Goal: Task Accomplishment & Management: Complete application form

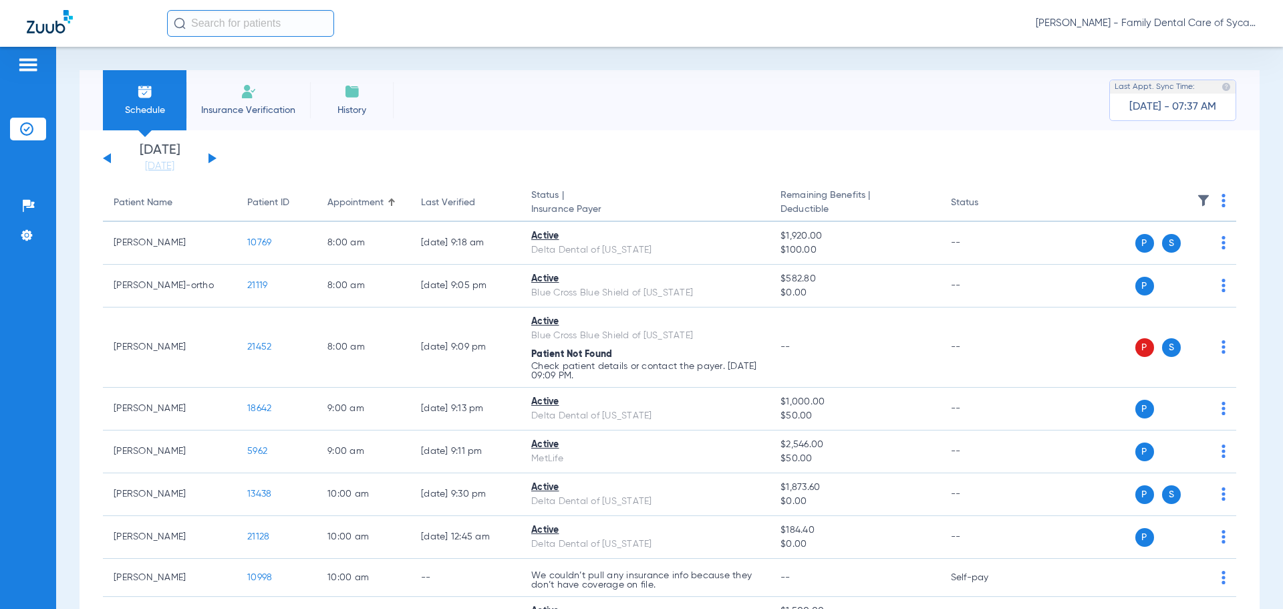
click at [213, 158] on button at bounding box center [213, 158] width 8 height 10
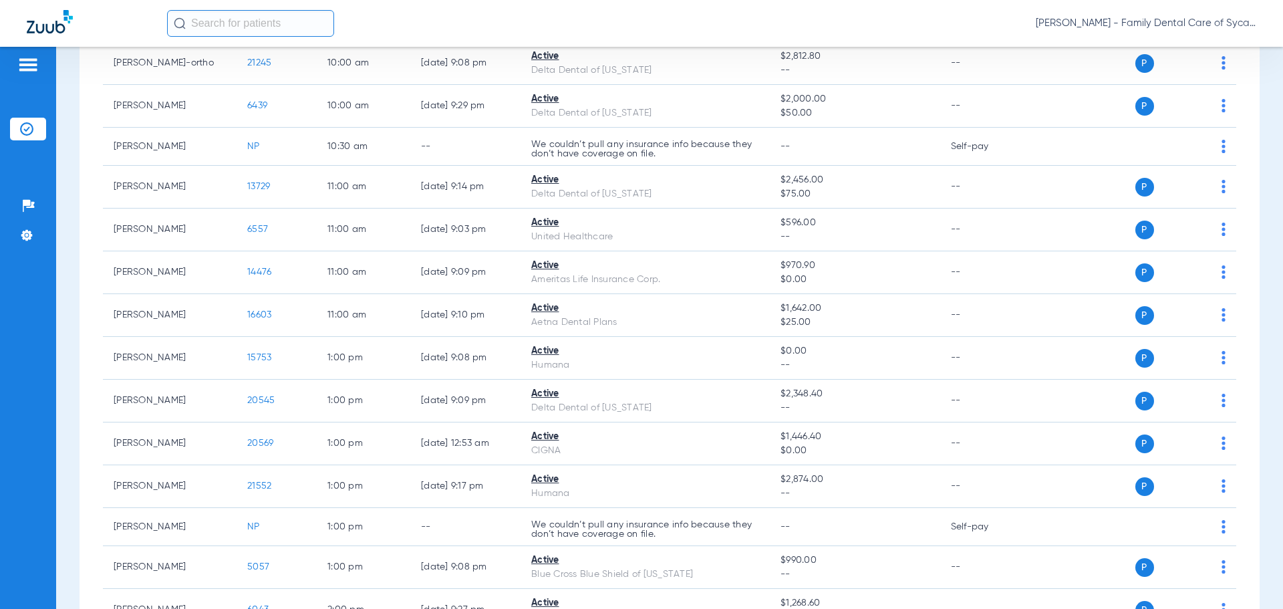
scroll to position [509, 0]
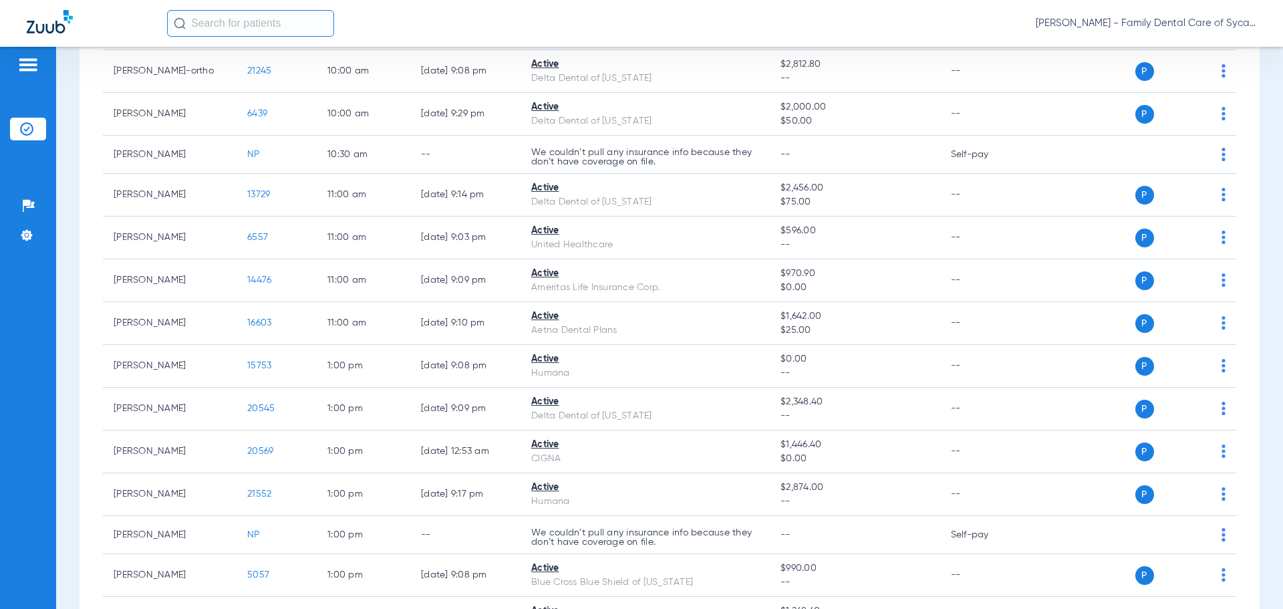
click at [29, 70] on img at bounding box center [27, 65] width 21 height 16
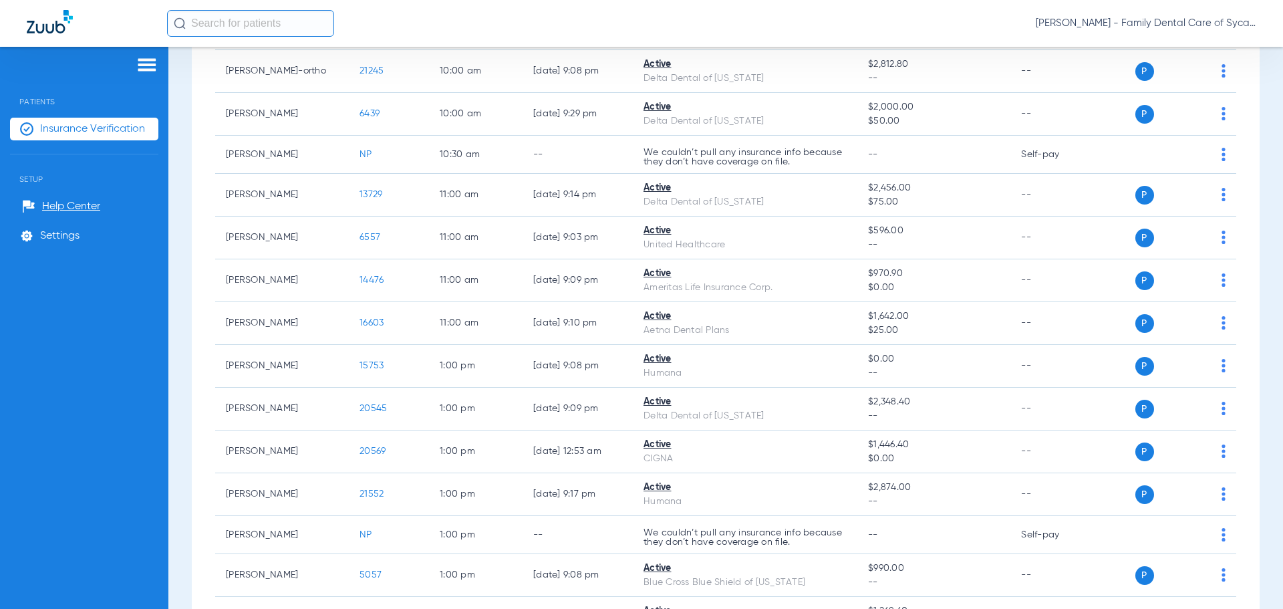
click at [142, 71] on img at bounding box center [146, 65] width 21 height 16
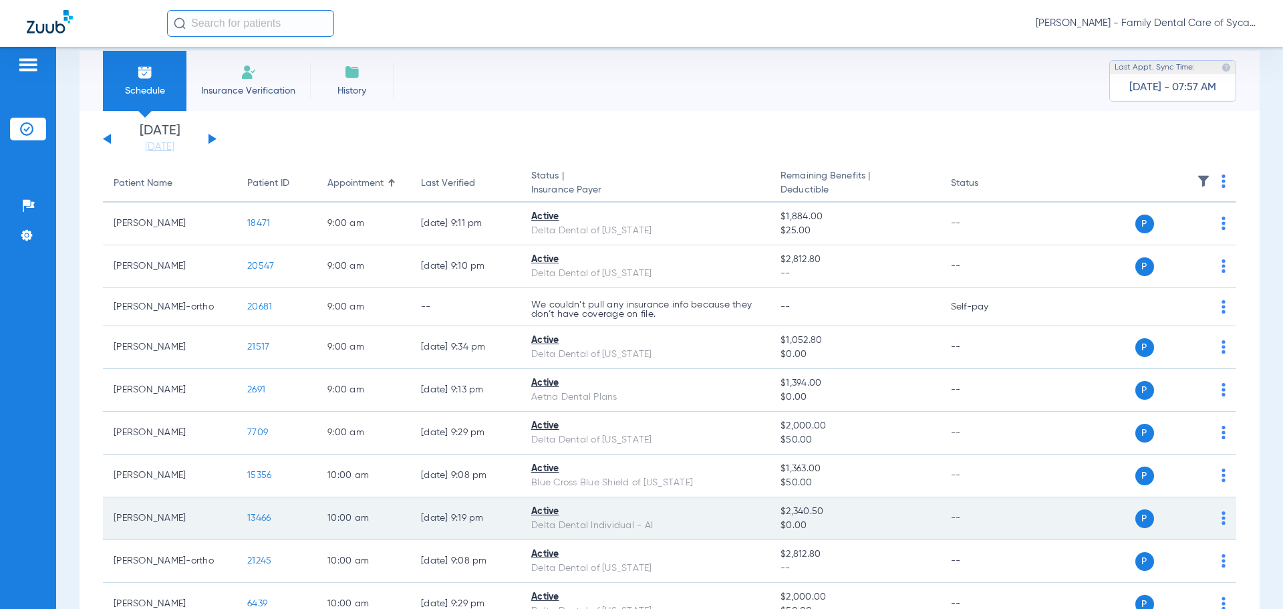
scroll to position [0, 0]
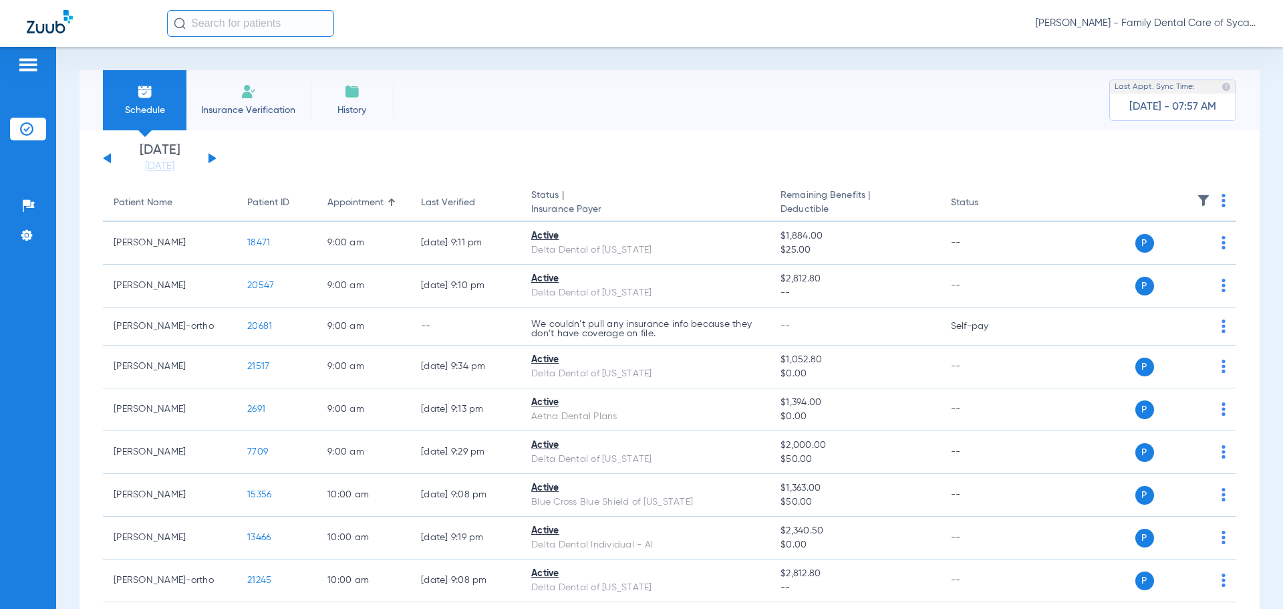
click at [241, 98] on img at bounding box center [249, 92] width 16 height 16
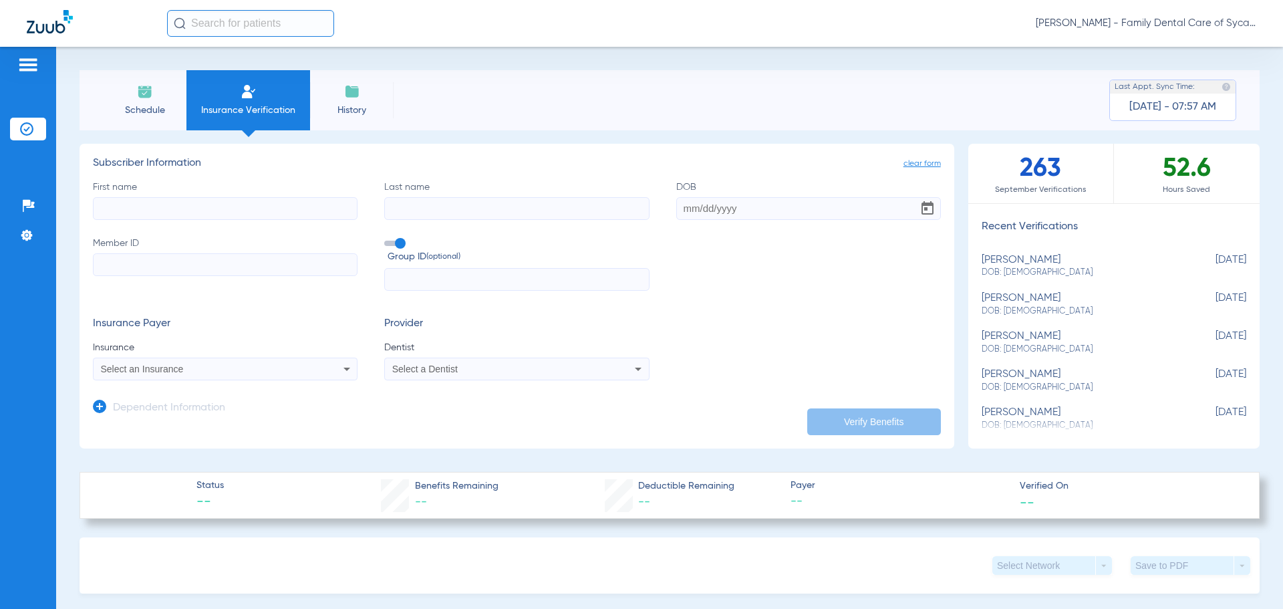
click at [177, 209] on input "First name" at bounding box center [225, 208] width 265 height 23
type input "jaceayn"
drag, startPoint x: 420, startPoint y: 204, endPoint x: 413, endPoint y: 204, distance: 7.4
click at [416, 204] on input "Last name" at bounding box center [516, 208] width 265 height 23
type input "[PERSON_NAME]"
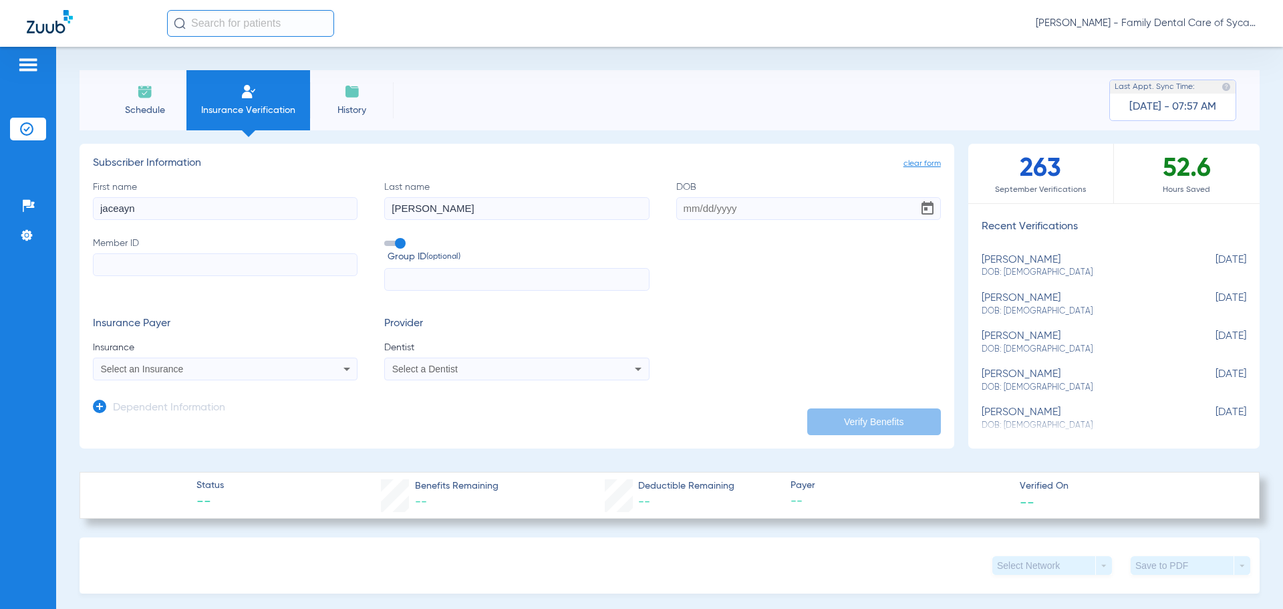
click at [687, 207] on input "DOB" at bounding box center [809, 208] width 265 height 23
click at [691, 207] on input "06101993" at bounding box center [809, 208] width 265 height 23
click at [703, 207] on input "06/101993" at bounding box center [809, 208] width 265 height 23
type input "[DATE]"
click at [193, 257] on input "Member ID" at bounding box center [225, 264] width 265 height 23
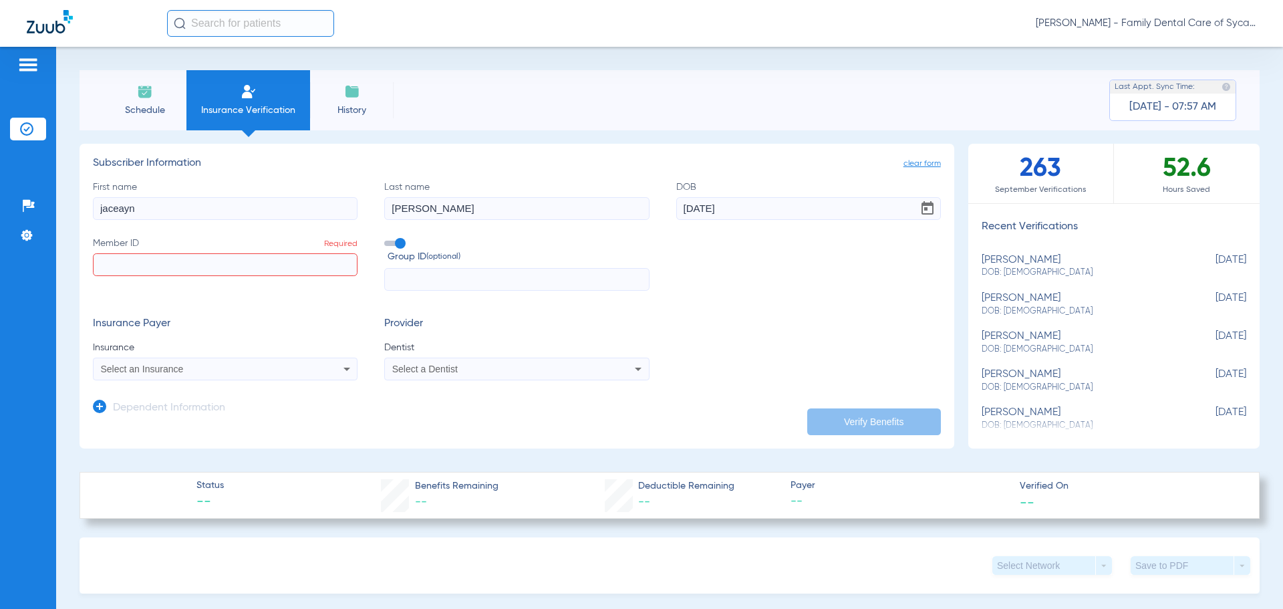
click at [201, 281] on label "Member ID Required" at bounding box center [225, 264] width 265 height 55
click at [201, 276] on input "Member ID Required" at bounding box center [225, 264] width 265 height 23
click at [203, 271] on input "Member ID Required" at bounding box center [225, 264] width 265 height 23
paste input "w272176052"
click at [102, 263] on input "w272176052" at bounding box center [225, 264] width 265 height 23
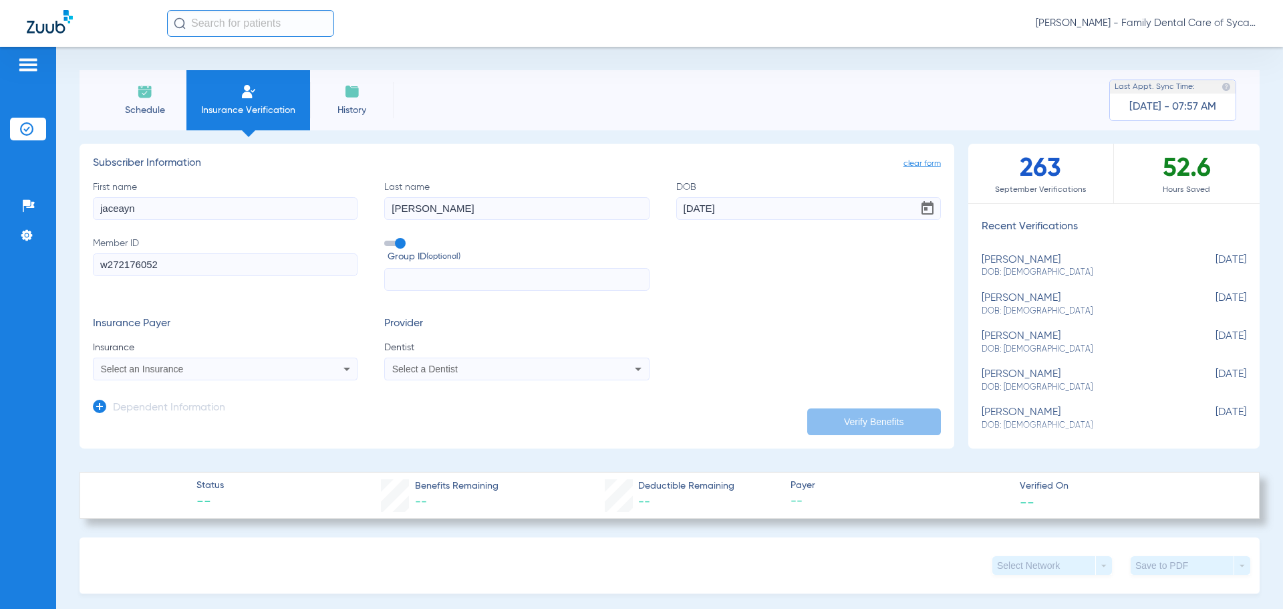
scroll to position [67, 0]
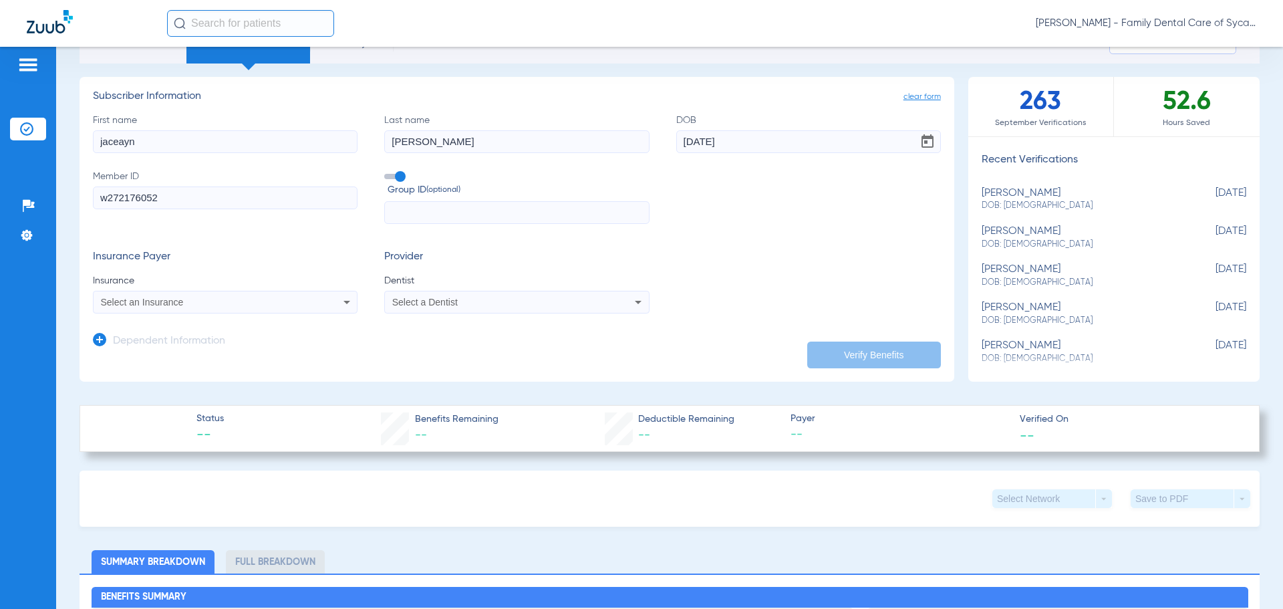
type input "w272176052"
click at [630, 308] on icon at bounding box center [638, 302] width 16 height 16
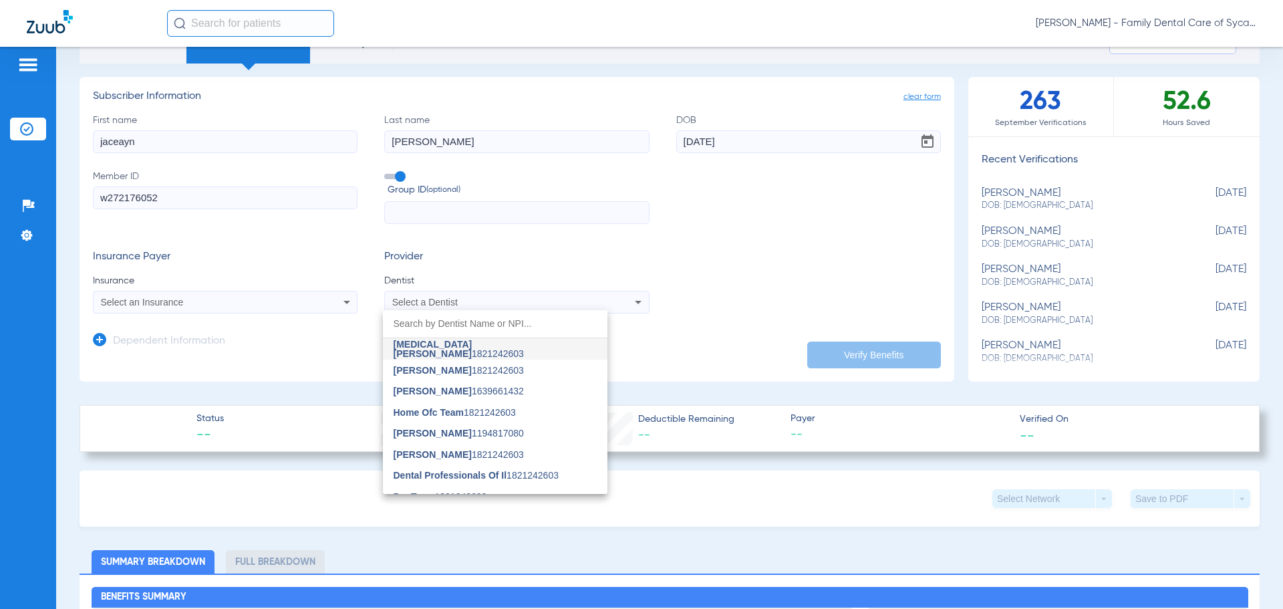
click at [472, 328] on input "dropdown search" at bounding box center [495, 323] width 225 height 27
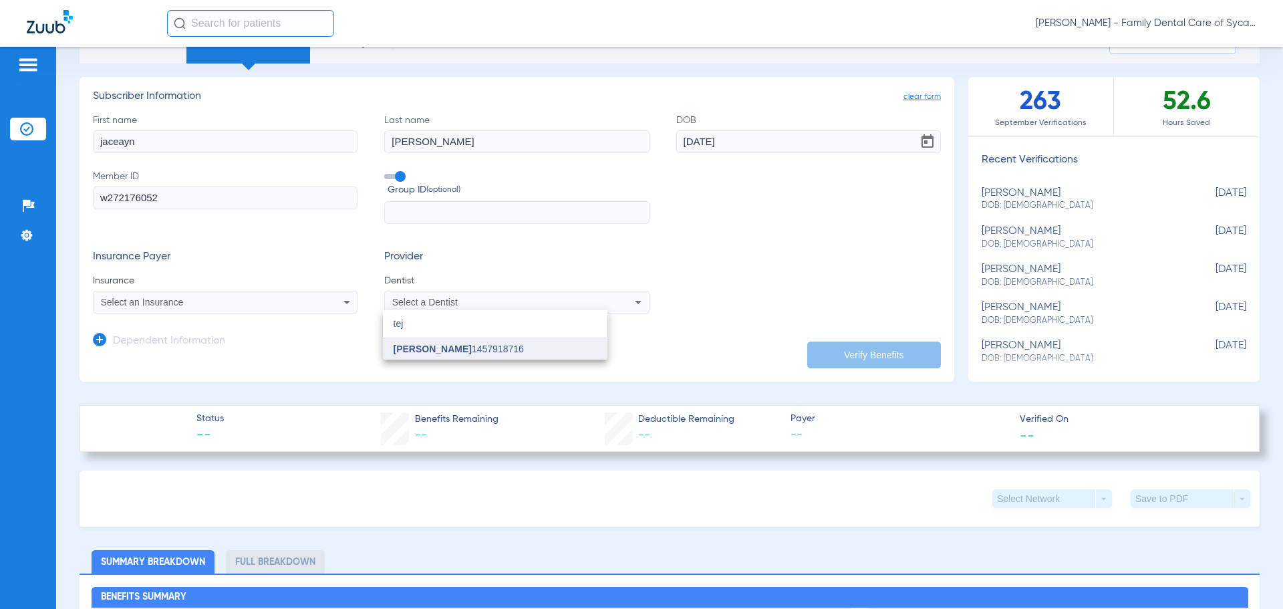
type input "tej"
click at [472, 354] on span "[PERSON_NAME]" at bounding box center [433, 349] width 78 height 11
click at [348, 293] on mat-select "Select an Insurance" at bounding box center [225, 302] width 265 height 23
click at [344, 302] on icon at bounding box center [347, 302] width 7 height 3
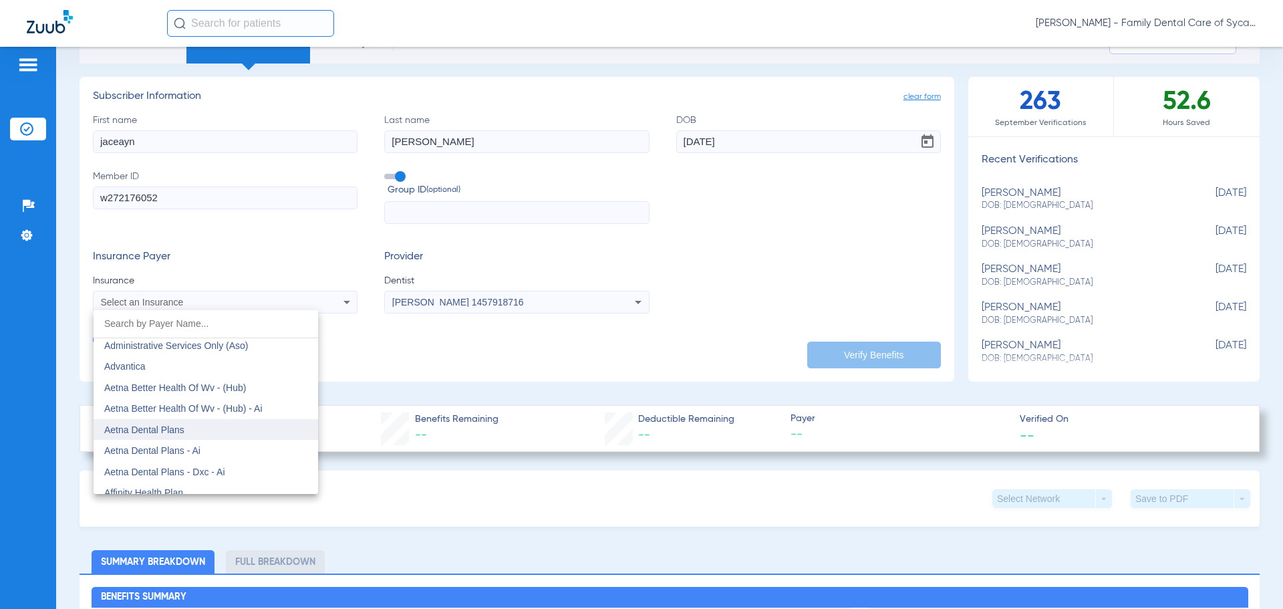
click at [239, 435] on mat-option "Aetna Dental Plans" at bounding box center [206, 429] width 225 height 21
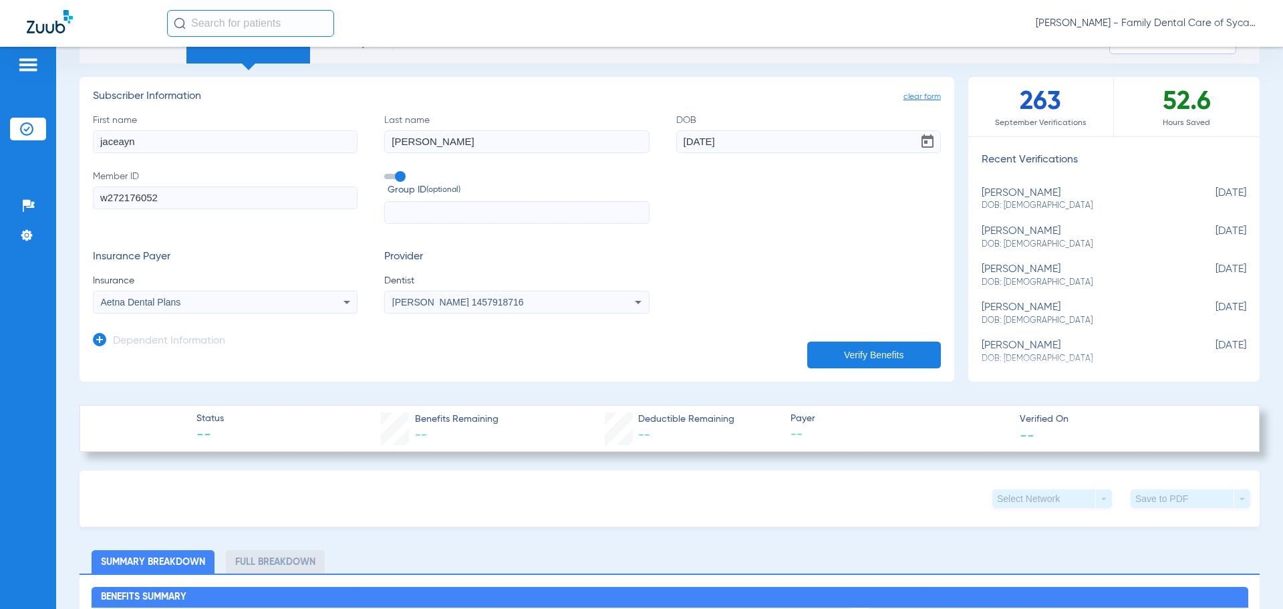
click at [837, 350] on button "Verify Benefits" at bounding box center [875, 355] width 134 height 27
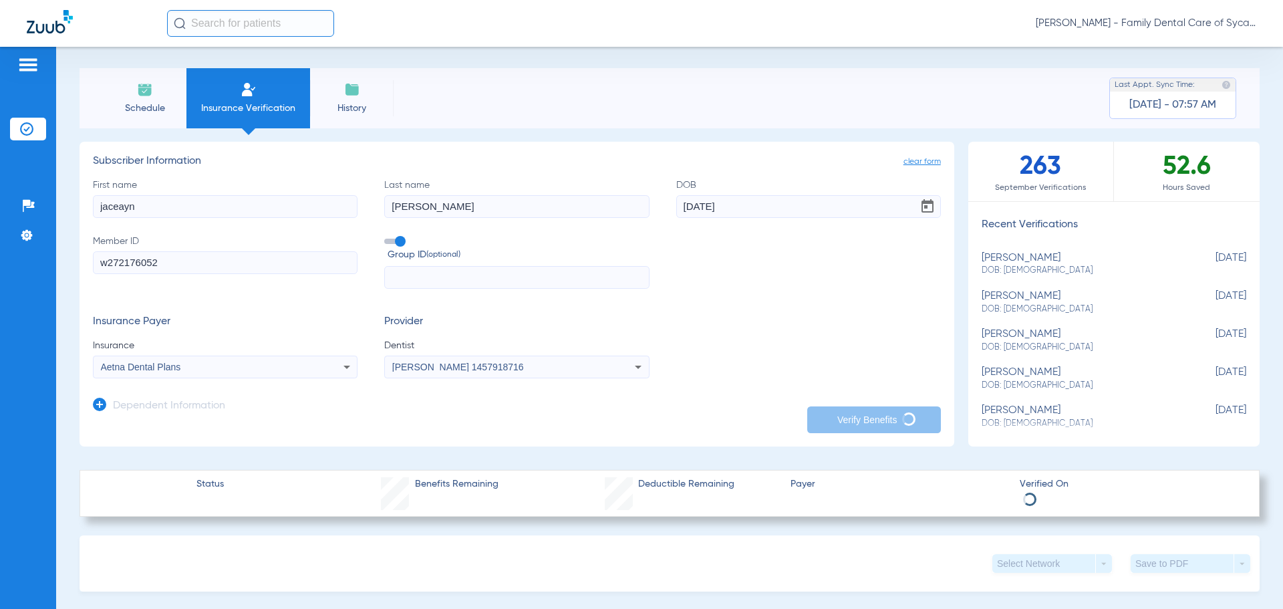
scroll to position [0, 0]
